Goal: Leave review/rating

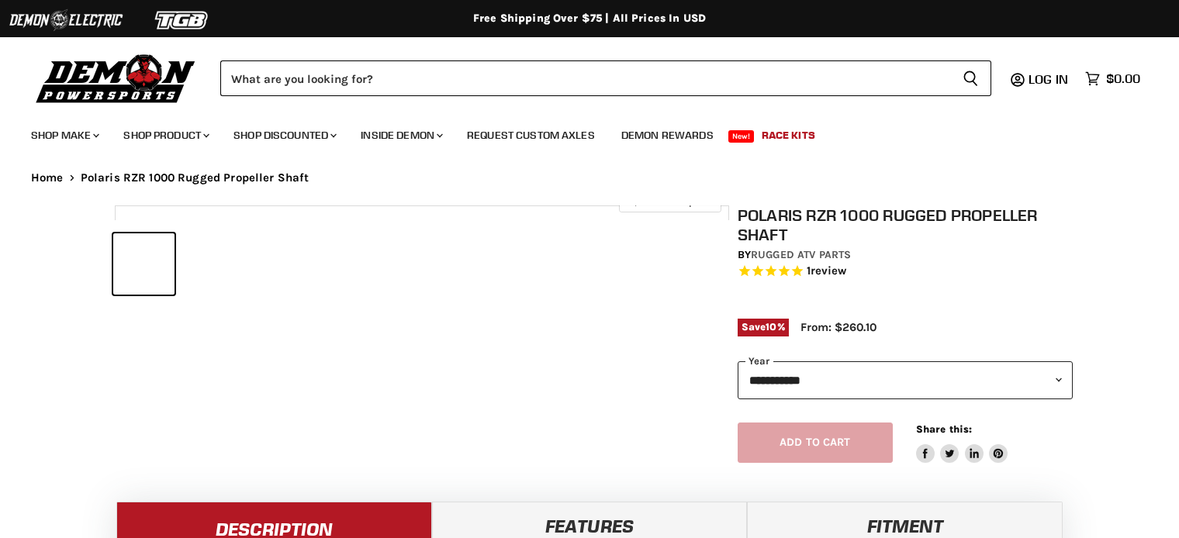
select select "******"
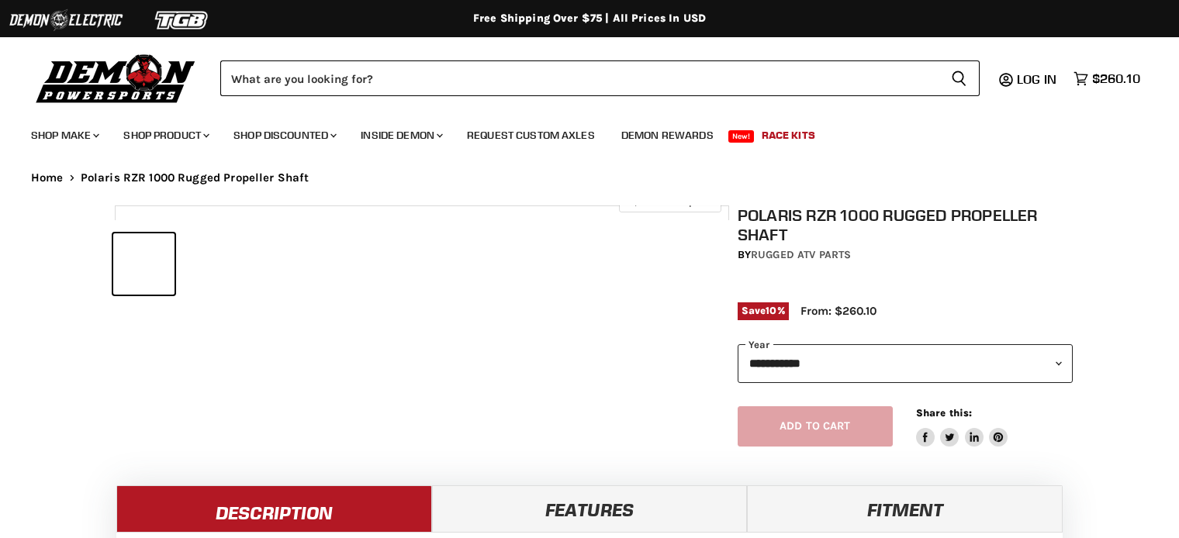
select select "******"
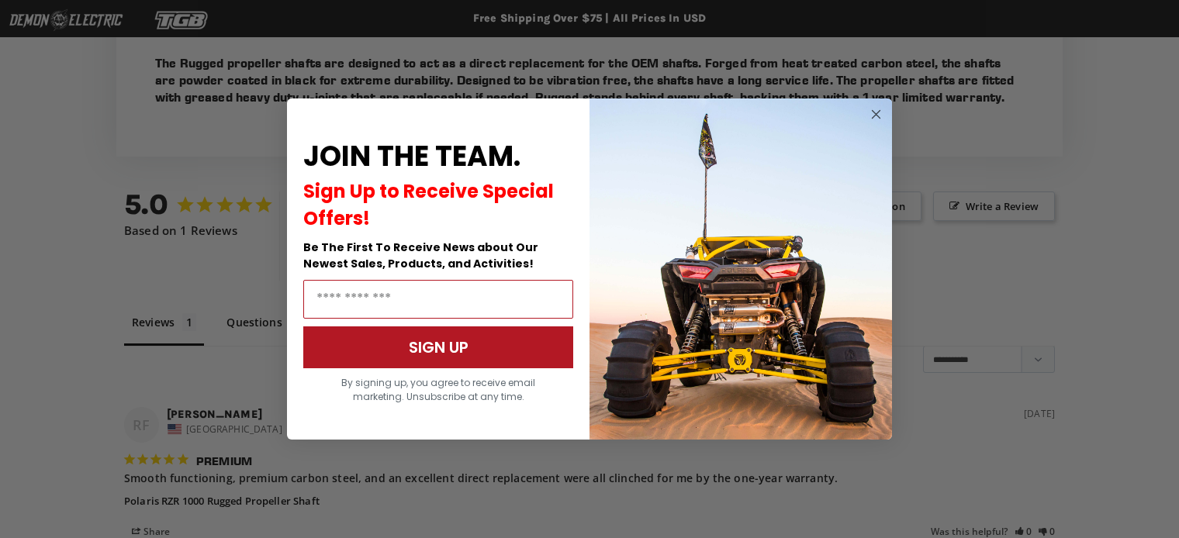
scroll to position [988, 0]
